Goal: Navigation & Orientation: Find specific page/section

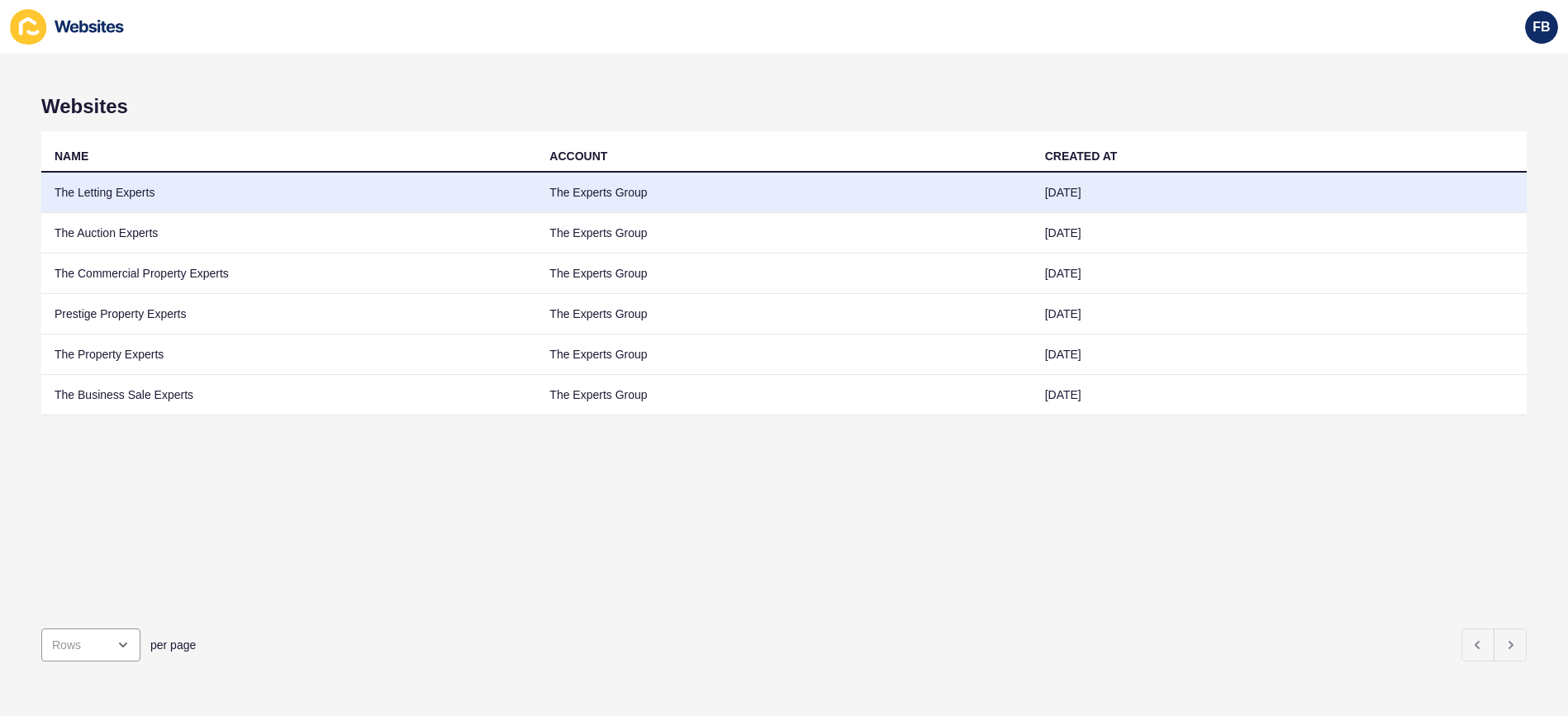
click at [138, 194] on td "The Letting Experts" at bounding box center [288, 192] width 495 height 40
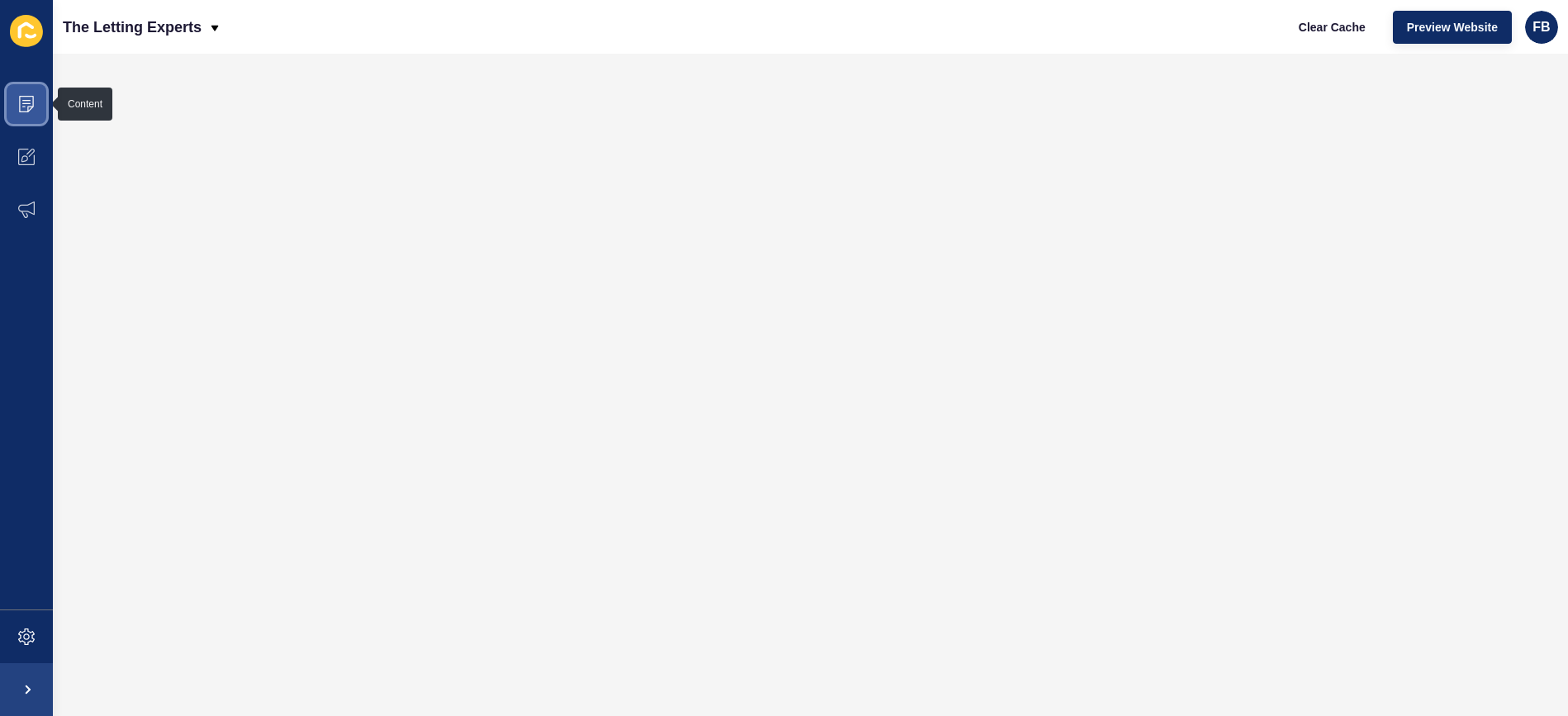
click at [36, 103] on span at bounding box center [26, 103] width 53 height 52
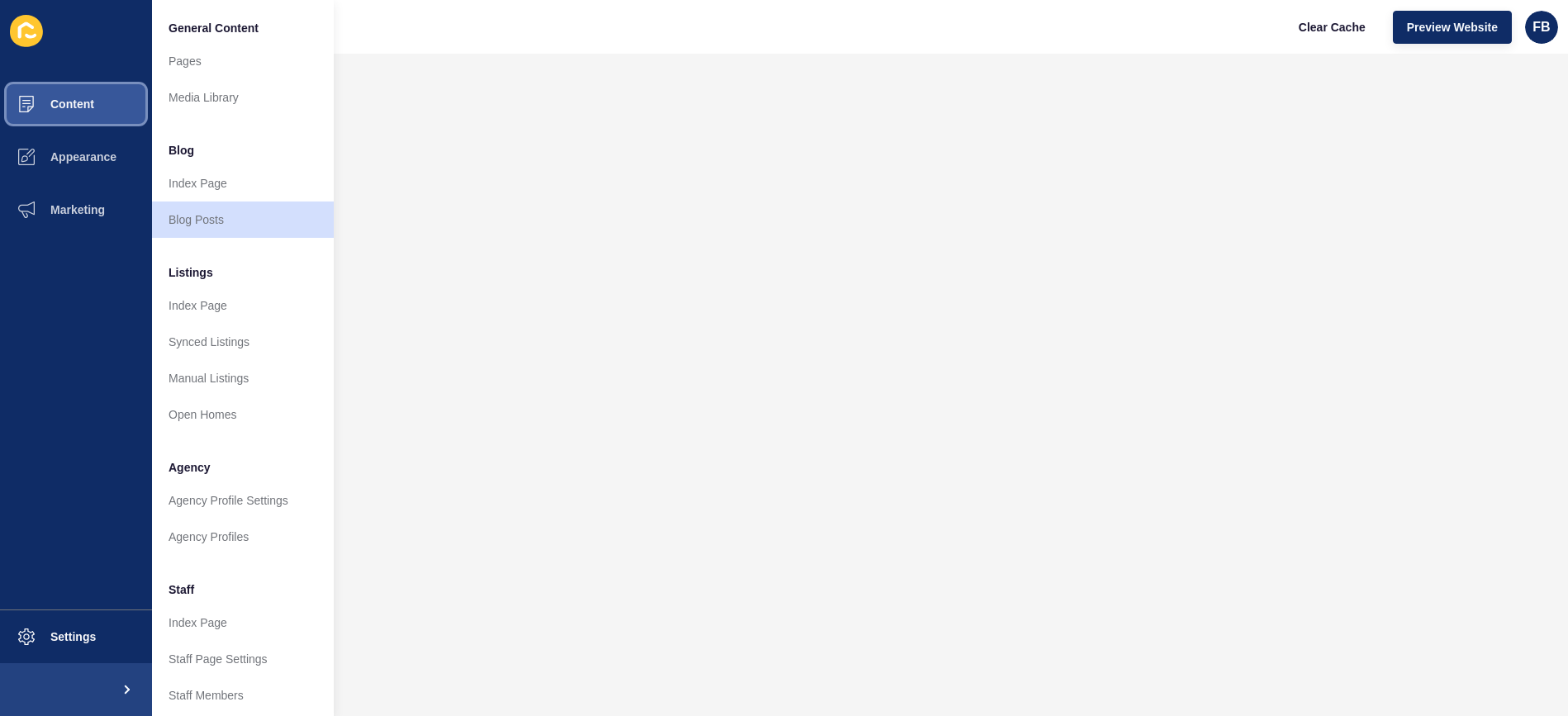
scroll to position [21, 0]
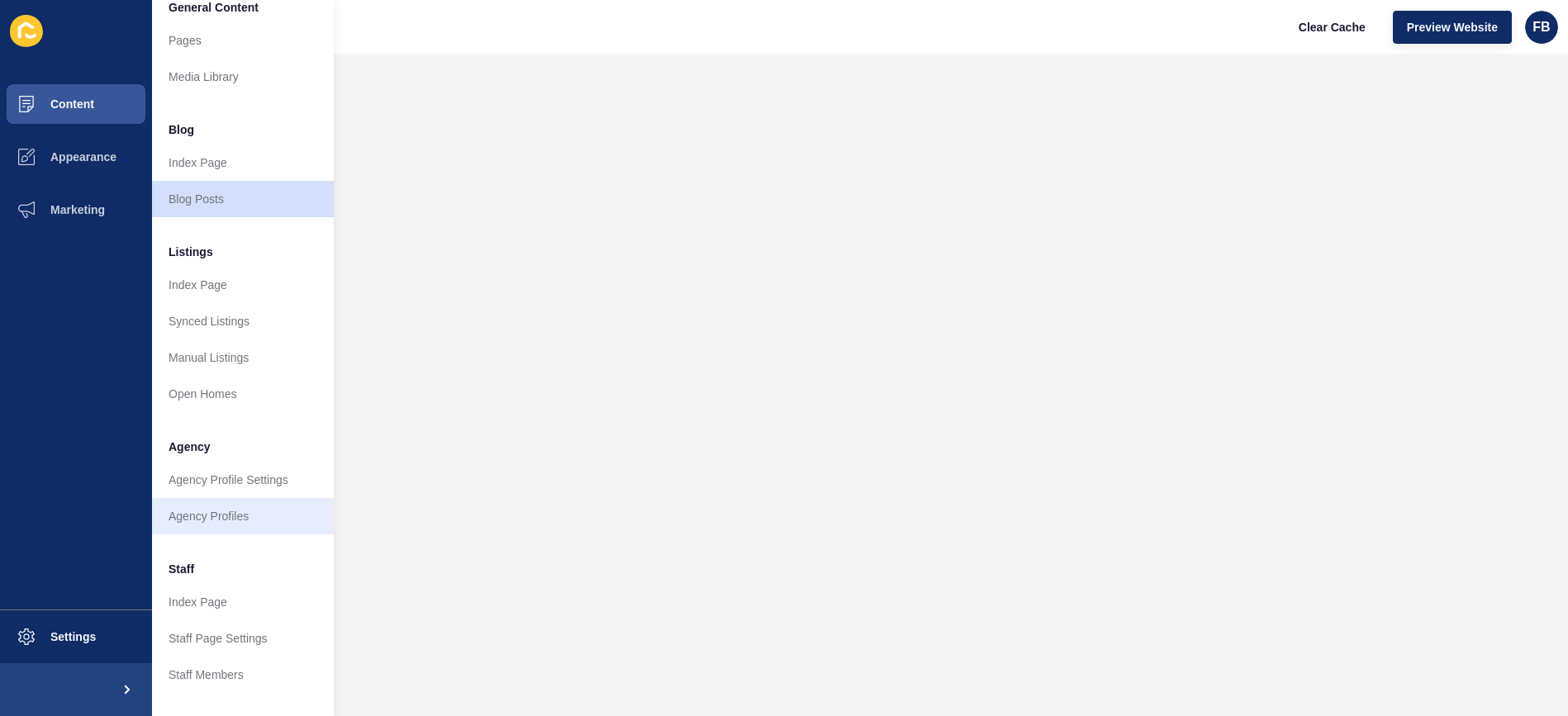
click at [257, 509] on link "Agency Profiles" at bounding box center [243, 515] width 182 height 36
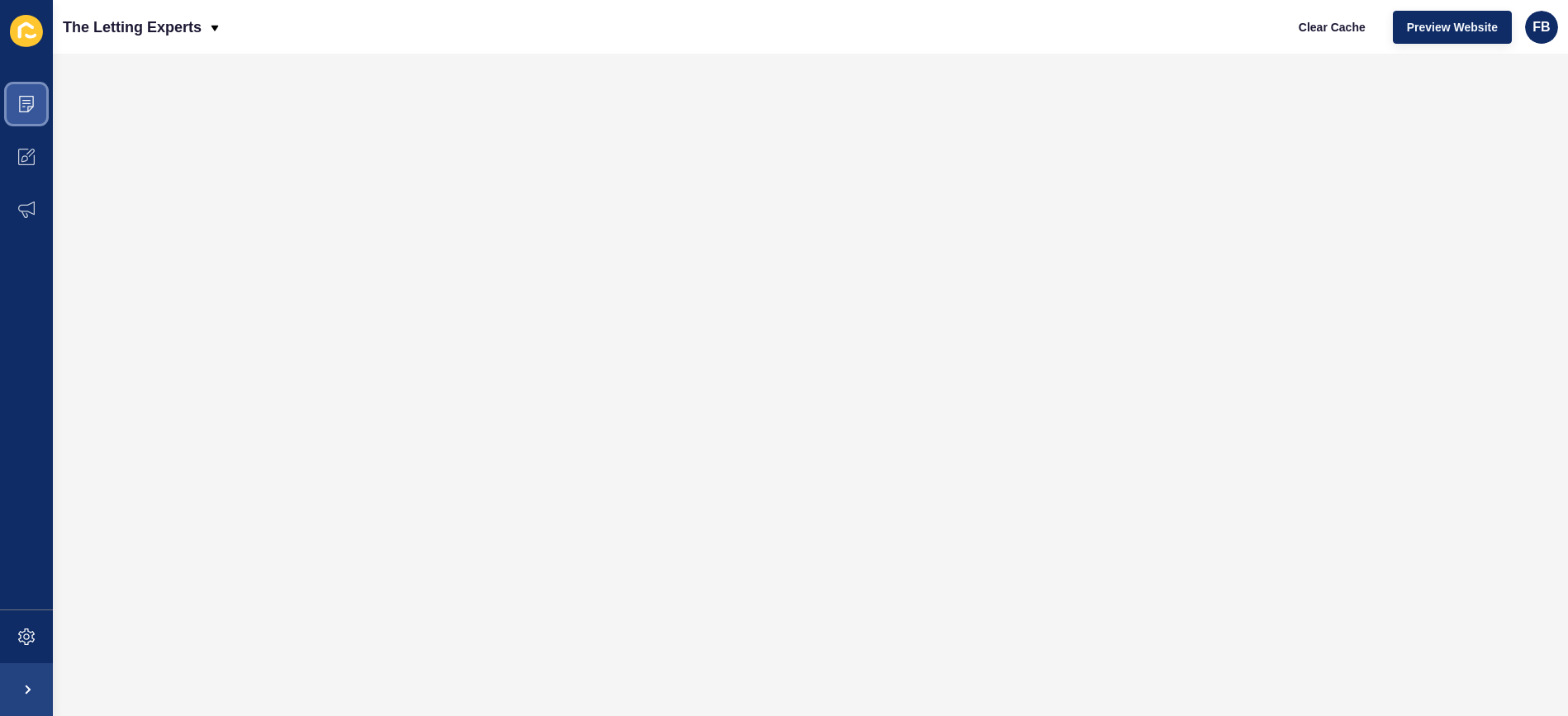
click at [28, 106] on icon at bounding box center [26, 103] width 16 height 16
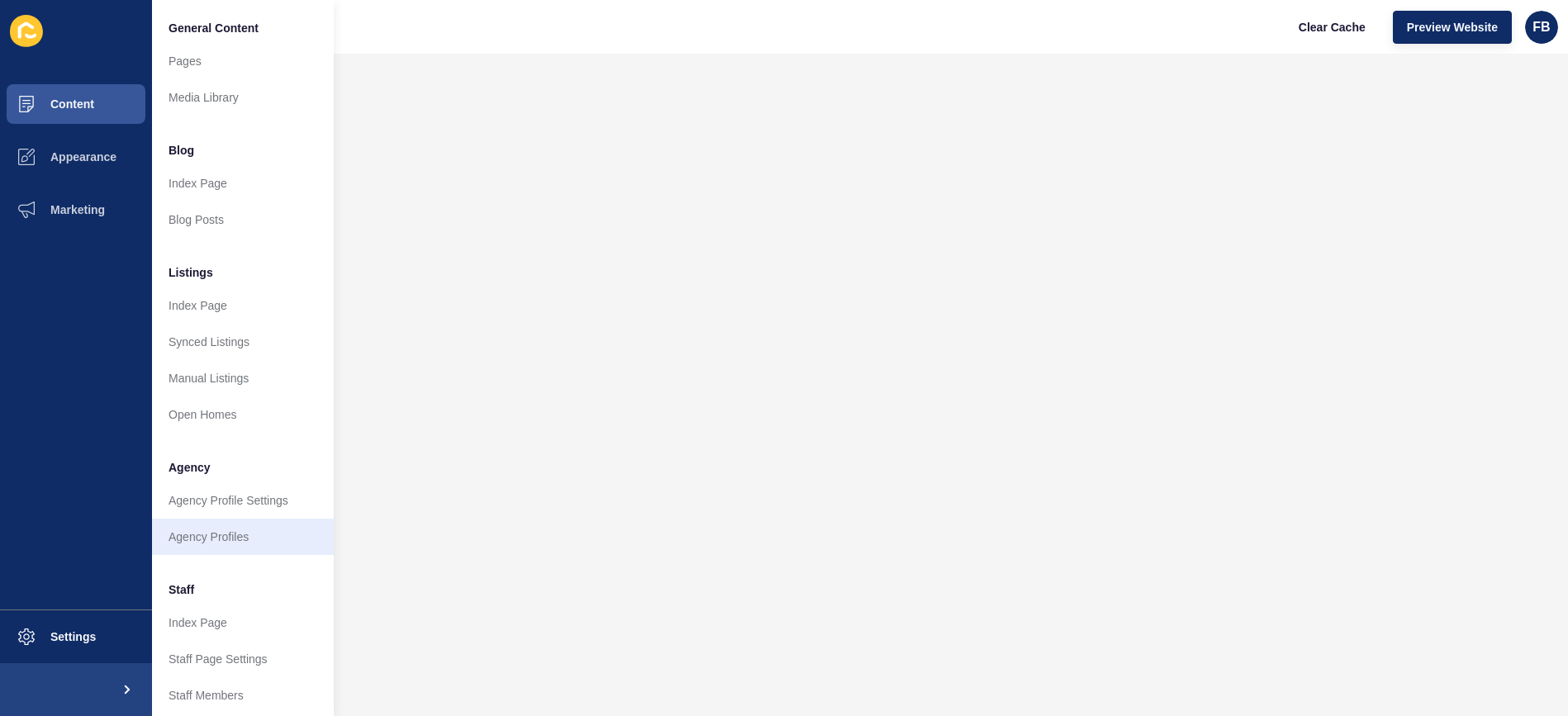
click at [232, 538] on link "Agency Profiles" at bounding box center [243, 536] width 182 height 36
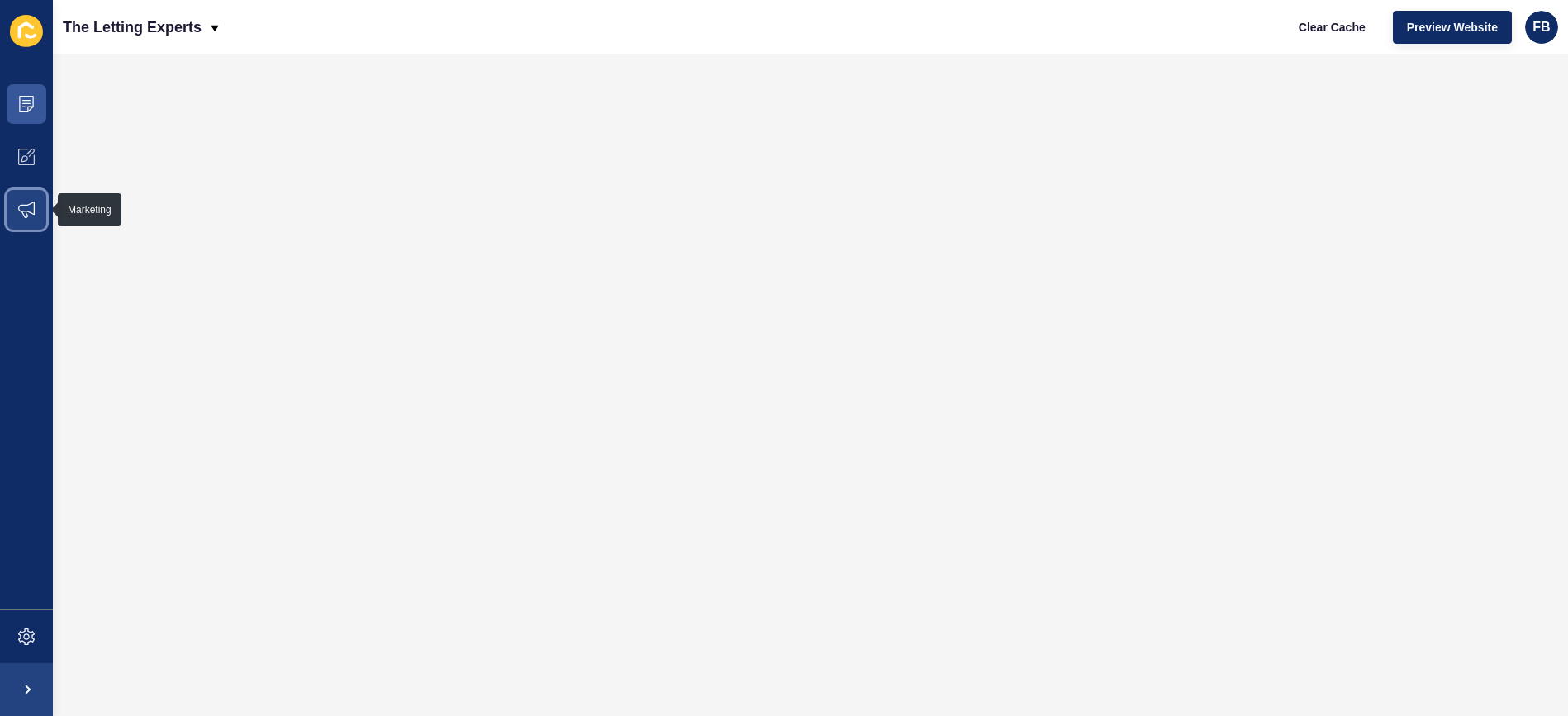
click at [24, 213] on icon at bounding box center [26, 209] width 16 height 16
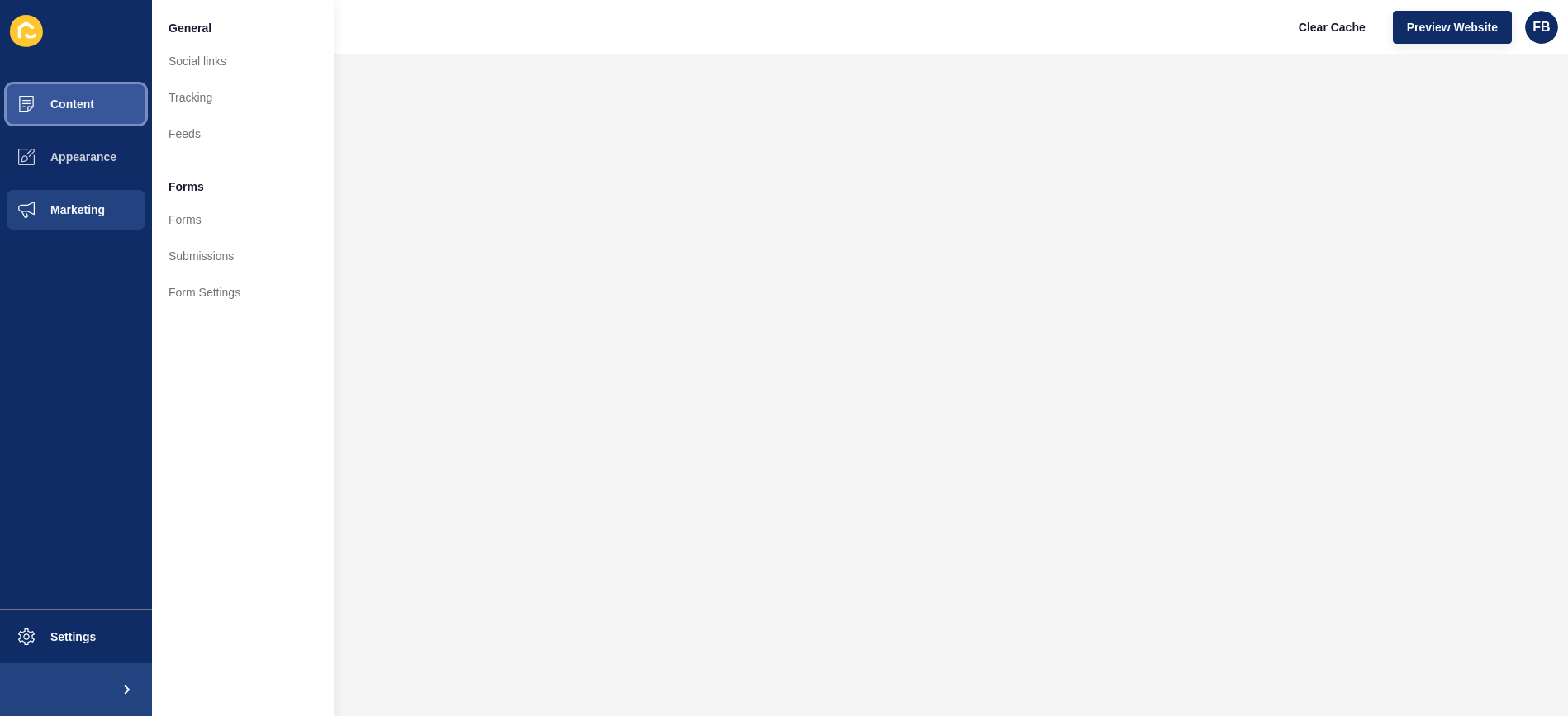
drag, startPoint x: 71, startPoint y: 94, endPoint x: 87, endPoint y: 102, distance: 17.9
click at [71, 94] on button "Content" at bounding box center [76, 103] width 152 height 52
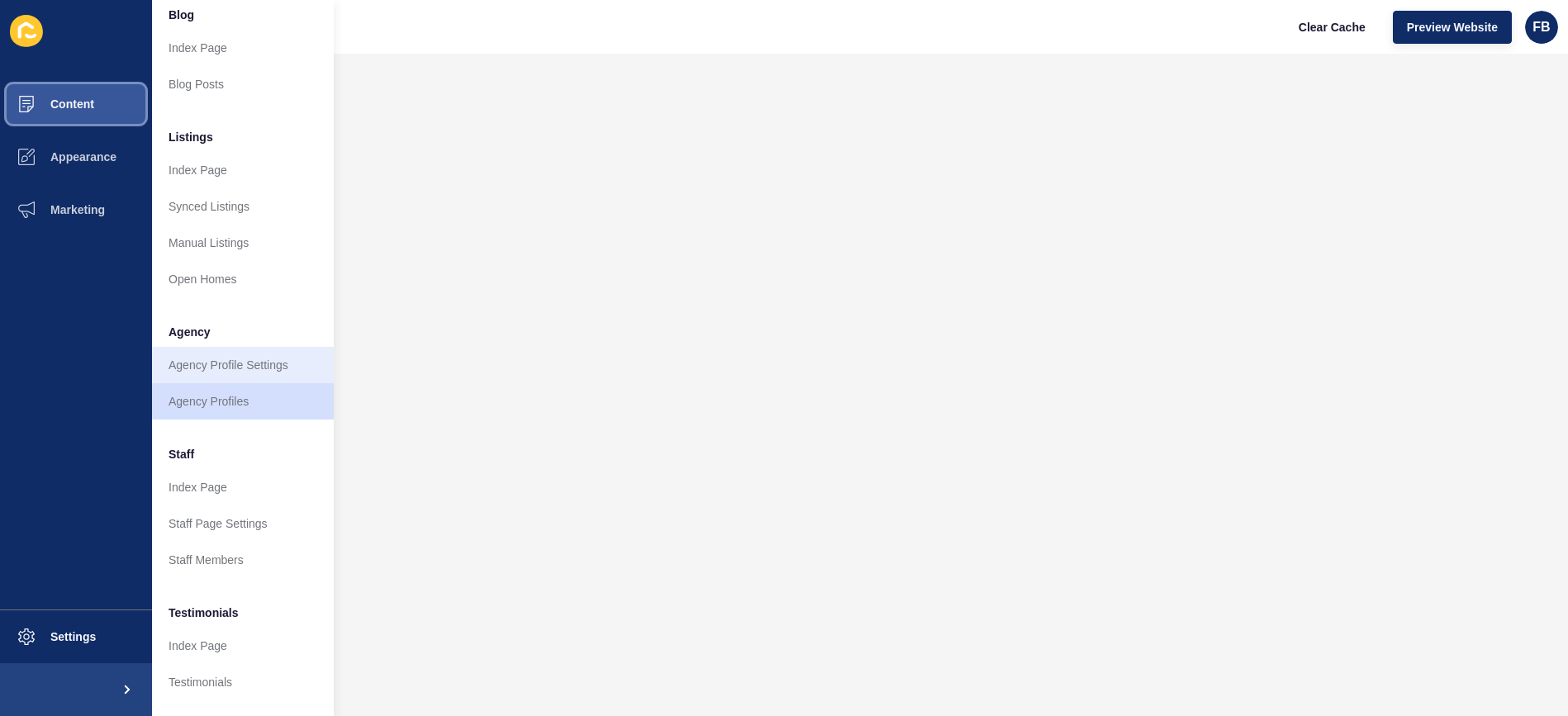
scroll to position [264, 0]
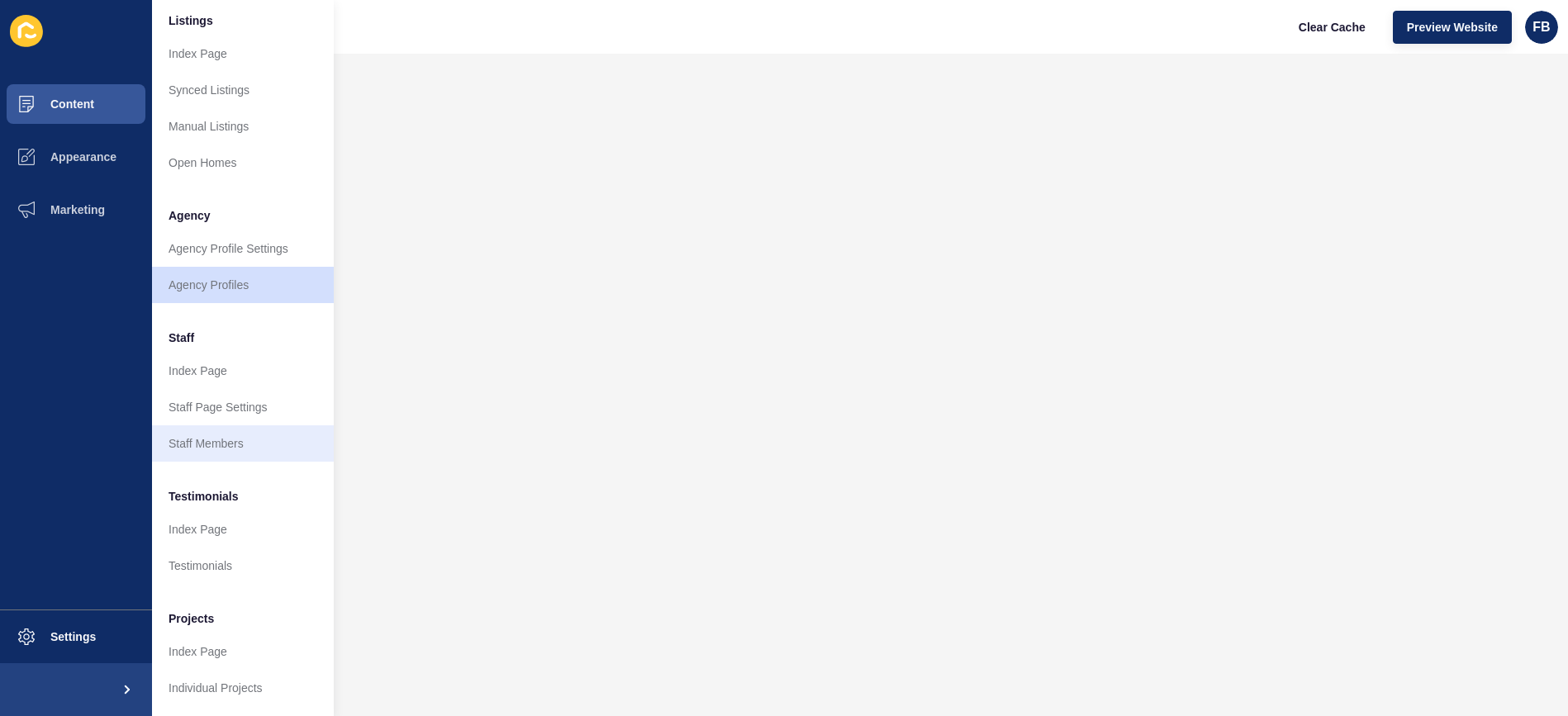
click at [232, 429] on link "Staff Members" at bounding box center [243, 443] width 182 height 36
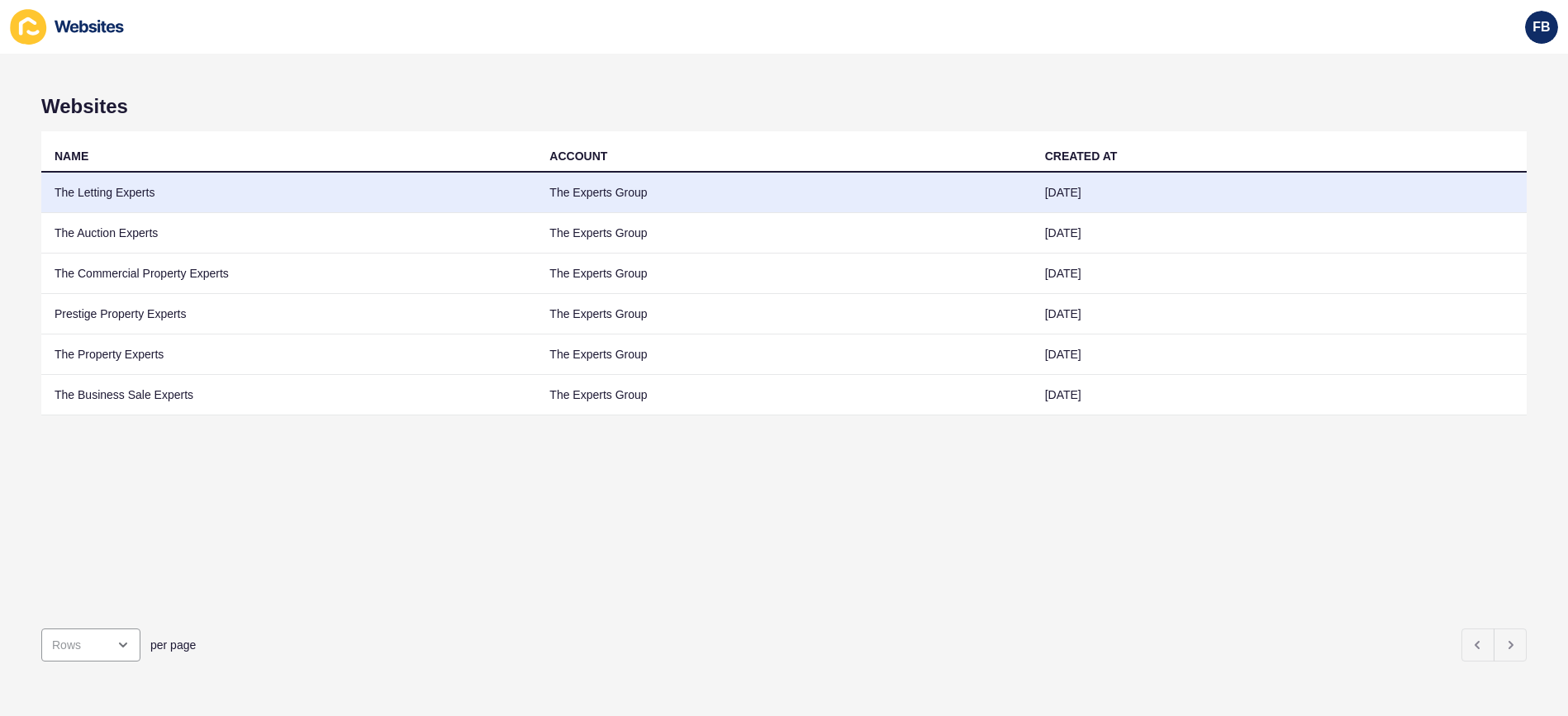
click at [126, 199] on td "The Letting Experts" at bounding box center [288, 192] width 495 height 40
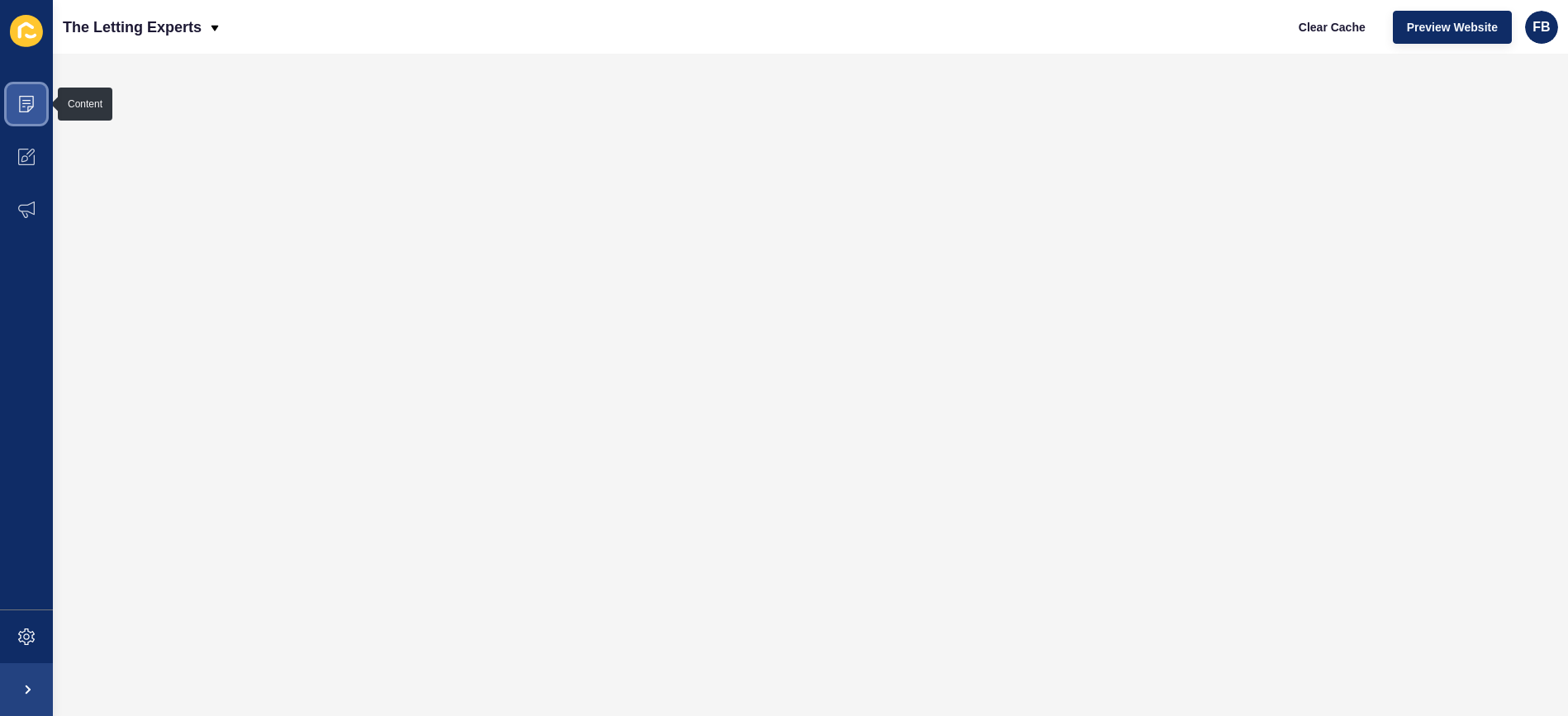
click at [31, 117] on span at bounding box center [26, 103] width 53 height 52
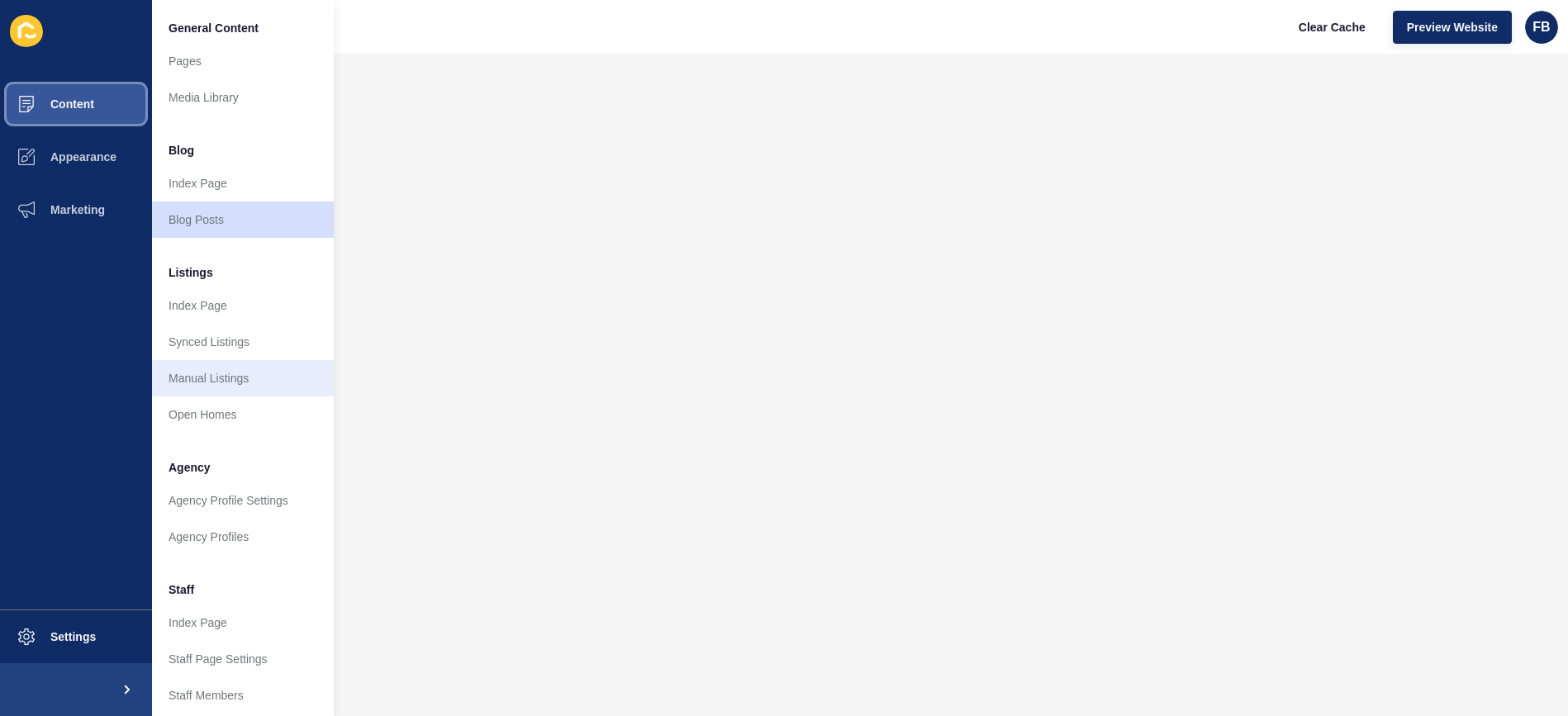
scroll to position [143, 0]
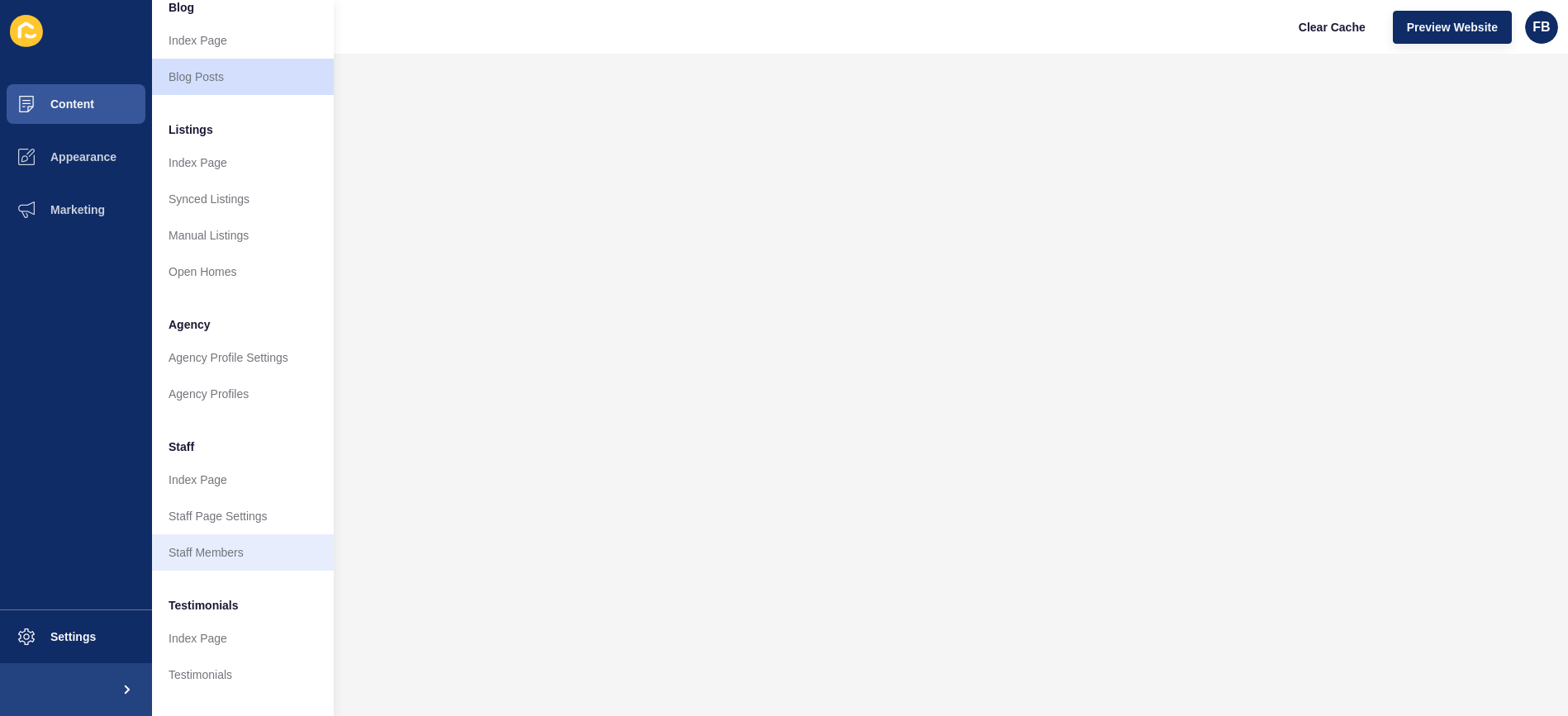
click at [228, 554] on link "Staff Members" at bounding box center [243, 552] width 182 height 36
